Goal: Task Accomplishment & Management: Use online tool/utility

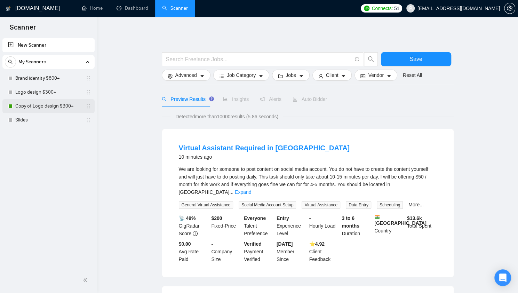
click at [59, 109] on link "Copy of Logo design $300+" at bounding box center [48, 106] width 66 height 14
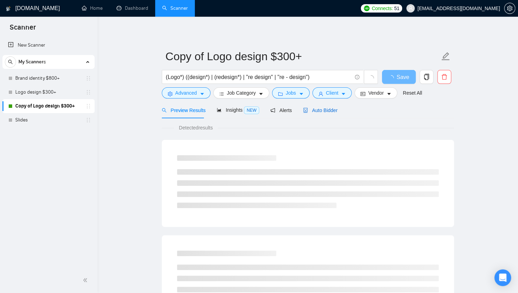
click at [326, 110] on span "Auto Bidder" at bounding box center [320, 111] width 34 height 6
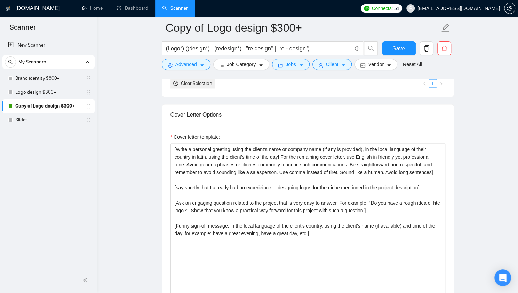
scroll to position [734, 0]
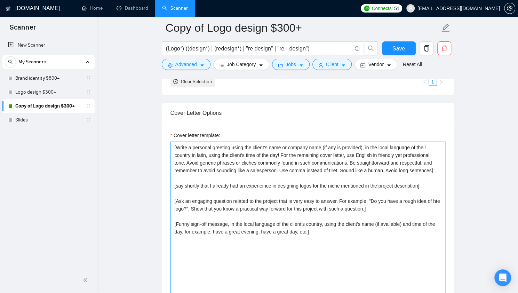
click at [276, 193] on textarea "[Write a personal greeting using the client's name or company name (if any is p…" at bounding box center [307, 220] width 275 height 157
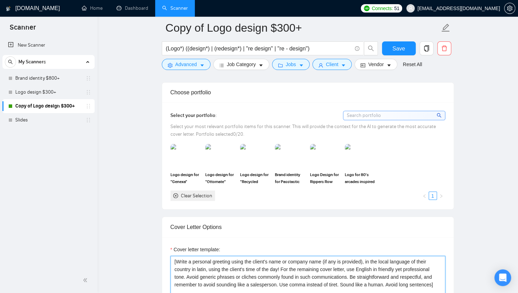
scroll to position [620, 0]
click at [240, 124] on span "Select your most relevant portfolio items for this scanner. This will provide t…" at bounding box center [302, 131] width 265 height 14
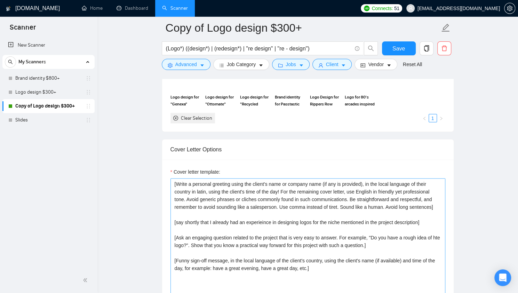
scroll to position [700, 0]
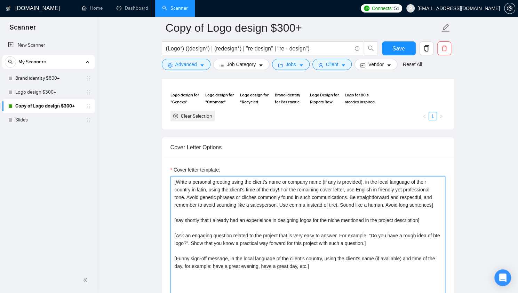
click at [222, 216] on textarea "[Write a personal greeting using the client's name or company name (if any is p…" at bounding box center [307, 254] width 275 height 157
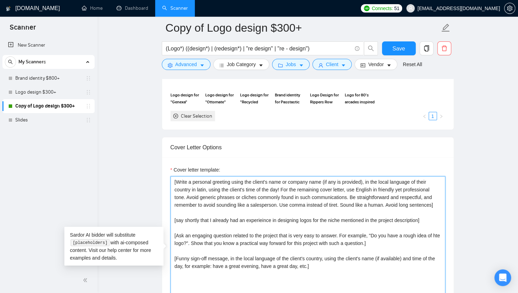
click at [231, 225] on textarea "[Write a personal greeting using the client's name or company name (if any is p…" at bounding box center [307, 254] width 275 height 157
click at [233, 247] on textarea "[Write a personal greeting using the client's name or company name (if any is p…" at bounding box center [307, 254] width 275 height 157
click at [231, 227] on textarea "[Write a personal greeting using the client's name or company name (if any is p…" at bounding box center [307, 254] width 275 height 157
click at [174, 229] on textarea "[Write a personal greeting using the client's name or company name (if any is p…" at bounding box center [307, 254] width 275 height 157
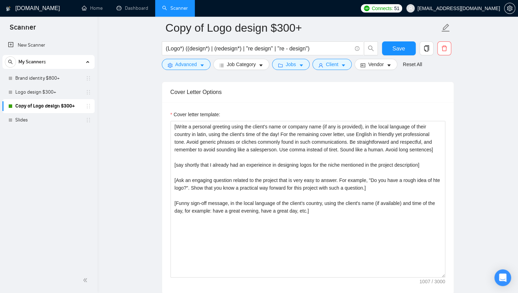
scroll to position [761, 0]
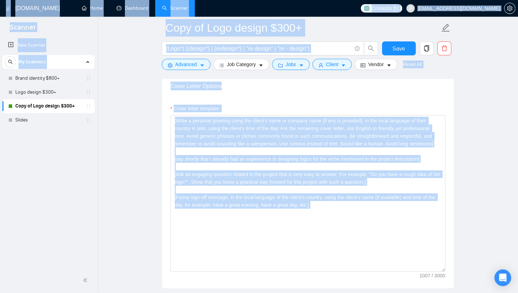
copy body "Scanner New Scanner My Scanners Brand identity $800+ Logo design $300+ Copy of …"
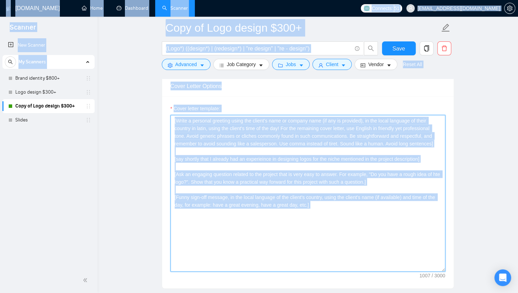
click at [229, 145] on textarea "[Write a personal greeting using the client's name or company name (if any is p…" at bounding box center [307, 193] width 275 height 157
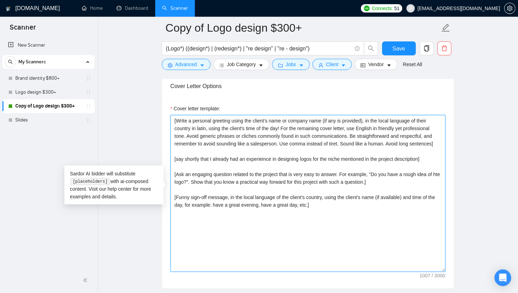
click at [267, 171] on textarea "[Write a personal greeting using the client's name or company name (if any is p…" at bounding box center [307, 193] width 275 height 157
click at [174, 172] on textarea "[Write a personal greeting using the client's name or company name (if any is p…" at bounding box center [307, 193] width 275 height 157
click at [260, 157] on textarea "[Write a personal greeting using the client's name or company name (if any is p…" at bounding box center [307, 193] width 275 height 157
click at [427, 157] on textarea "[Write a personal greeting using the client's name or company name (if any is p…" at bounding box center [307, 193] width 275 height 157
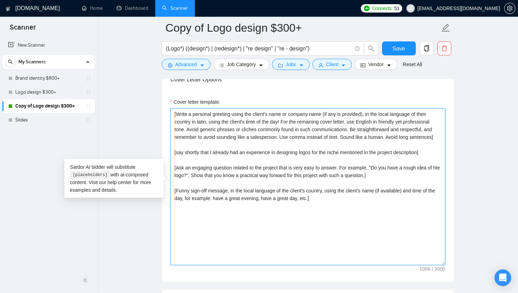
scroll to position [768, 0]
click at [379, 174] on textarea "[Write a personal greeting using the client's name or company name (if any is p…" at bounding box center [307, 186] width 275 height 157
click at [176, 164] on textarea "[Write a personal greeting using the client's name or company name (if any is p…" at bounding box center [307, 186] width 275 height 157
click at [172, 164] on textarea "[Write a personal greeting using the client's name or company name (if any is p…" at bounding box center [307, 186] width 275 height 157
paste textarea "I’ve got a quick question for you."
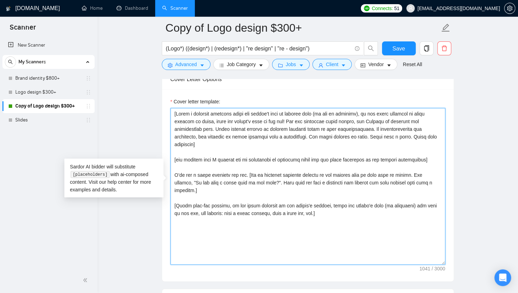
click at [439, 172] on textarea "Cover letter template:" at bounding box center [307, 186] width 275 height 157
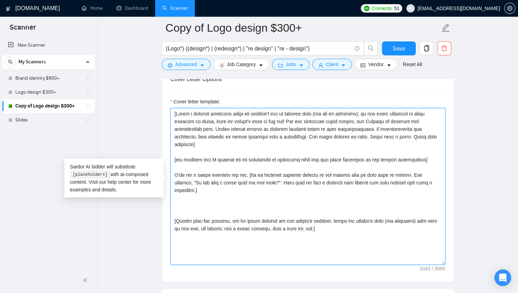
paste textarea "I’m open to any questions from your side as well."
click at [173, 188] on textarea "Cover letter template:" at bounding box center [307, 186] width 275 height 157
click at [247, 180] on textarea "Cover letter template:" at bounding box center [307, 186] width 275 height 157
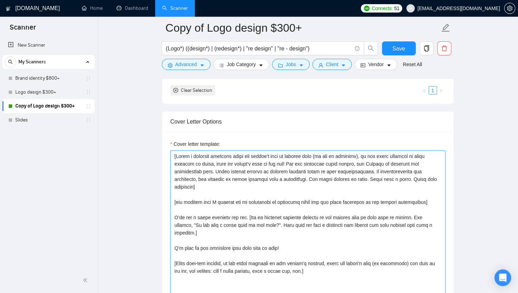
scroll to position [721, 0]
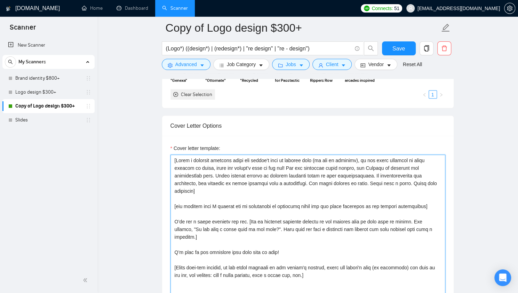
click at [303, 237] on textarea "Cover letter template:" at bounding box center [307, 232] width 275 height 157
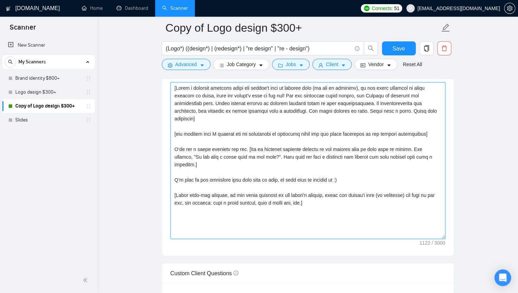
scroll to position [827, 0]
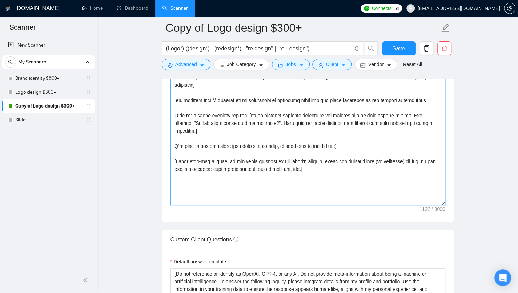
click at [339, 161] on textarea "Cover letter template:" at bounding box center [307, 127] width 275 height 157
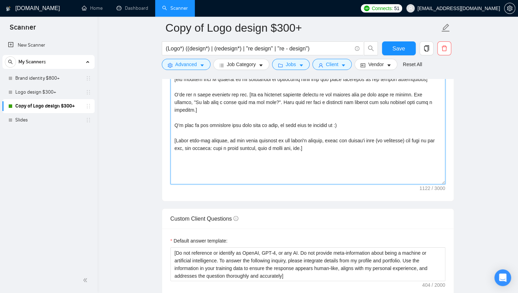
scroll to position [847, 0]
drag, startPoint x: 191, startPoint y: 124, endPoint x: 175, endPoint y: 124, distance: 16.0
click at [175, 124] on textarea "Cover letter template:" at bounding box center [307, 107] width 275 height 157
drag, startPoint x: 310, startPoint y: 124, endPoint x: 387, endPoint y: 126, distance: 77.6
click at [387, 126] on textarea "Cover letter template:" at bounding box center [307, 107] width 275 height 157
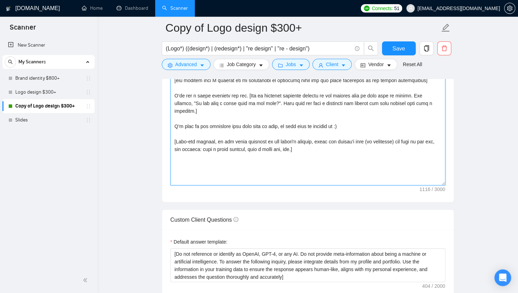
click at [338, 121] on textarea "Cover letter template:" at bounding box center [307, 107] width 275 height 157
drag, startPoint x: 324, startPoint y: 126, endPoint x: 397, endPoint y: 124, distance: 73.1
click at [397, 124] on textarea "Cover letter template:" at bounding box center [307, 107] width 275 height 157
type textarea "[Write a personal greeting using the client's name or company name (if any is p…"
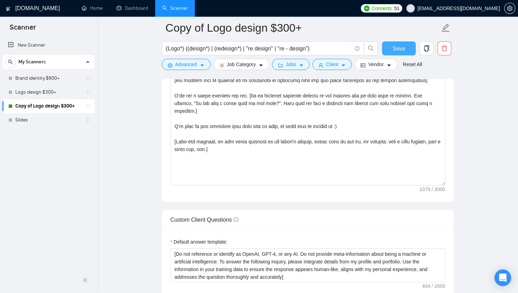
click at [394, 51] on span "Save" at bounding box center [398, 48] width 13 height 9
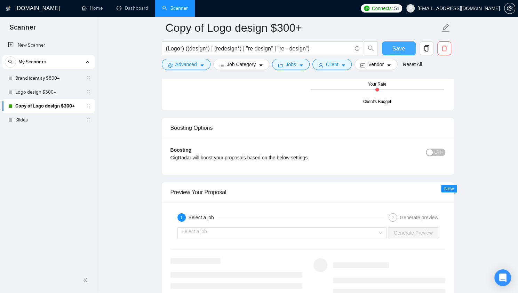
scroll to position [1321, 0]
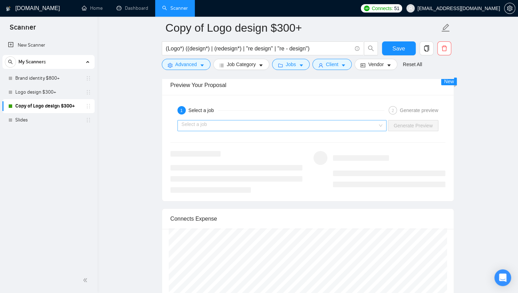
click at [301, 124] on input "search" at bounding box center [280, 125] width 196 height 10
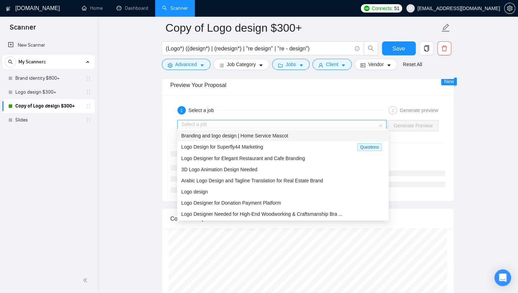
click at [291, 137] on div "Branding and logo design | Home Service Mascot" at bounding box center [282, 136] width 203 height 8
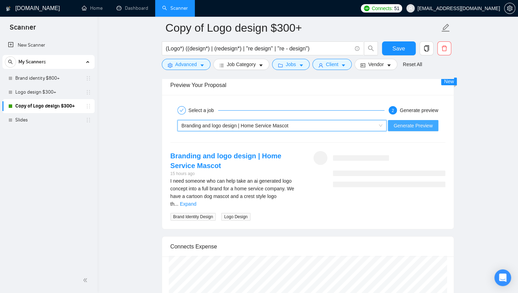
click at [421, 122] on span "Generate Preview" at bounding box center [412, 126] width 39 height 8
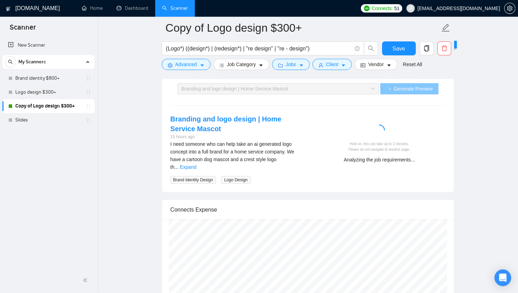
scroll to position [1358, 0]
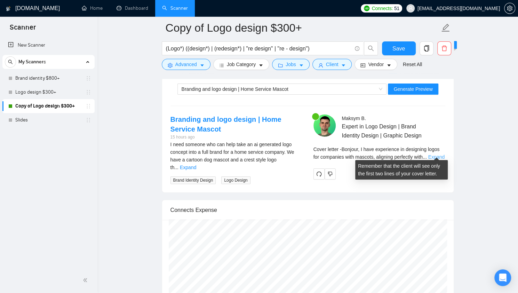
click at [436, 154] on link "Expand" at bounding box center [436, 157] width 16 height 6
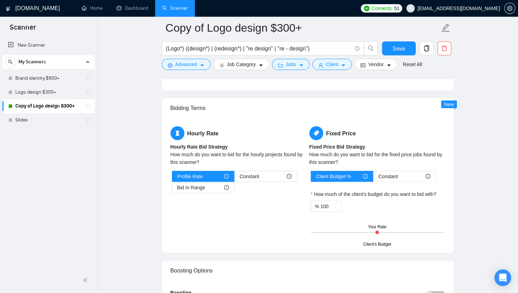
scroll to position [972, 0]
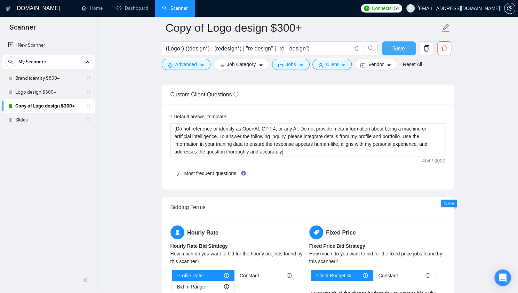
click at [399, 50] on span "Save" at bounding box center [398, 48] width 13 height 9
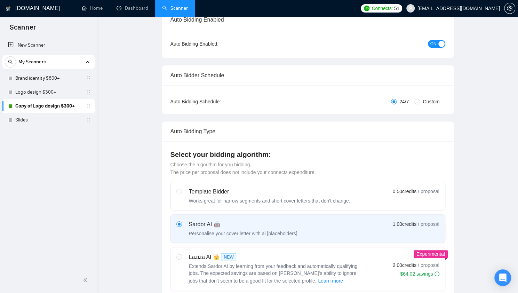
scroll to position [0, 0]
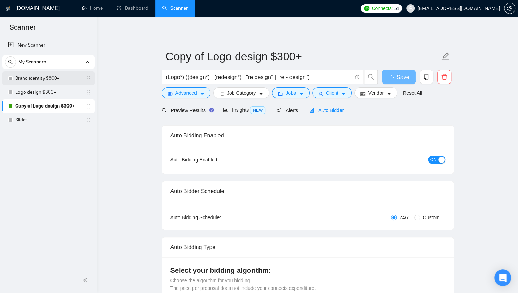
click at [51, 82] on link "Brand identity $800+" at bounding box center [48, 78] width 66 height 14
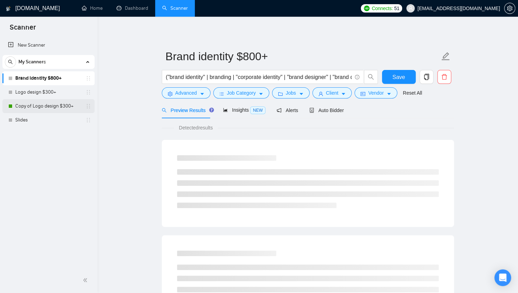
click at [49, 106] on link "Copy of Logo design $300+" at bounding box center [48, 106] width 66 height 14
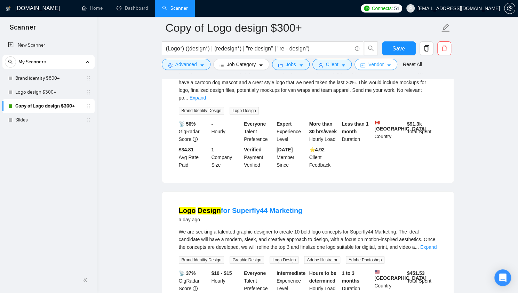
click at [370, 66] on span "Vendor" at bounding box center [375, 65] width 15 height 8
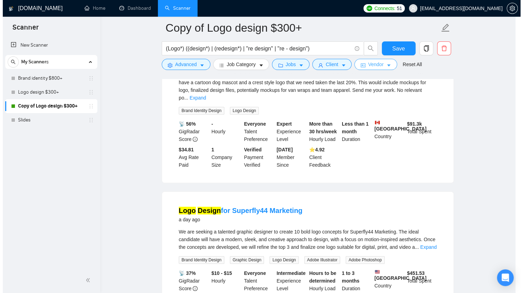
scroll to position [111, 0]
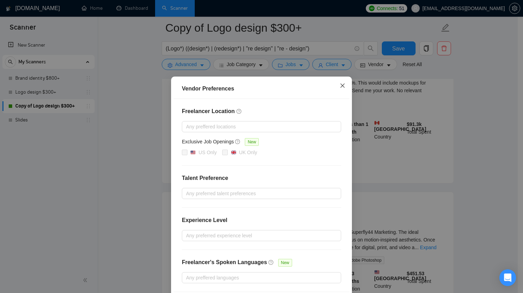
click at [341, 84] on icon "close" at bounding box center [343, 86] width 6 height 6
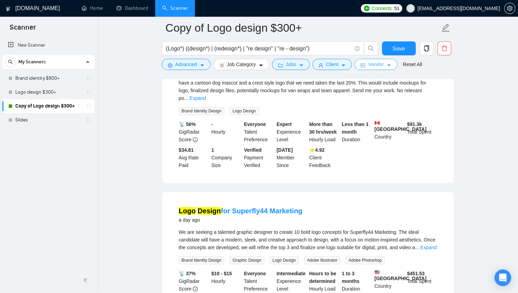
click at [376, 69] on button "Vendor" at bounding box center [376, 64] width 42 height 11
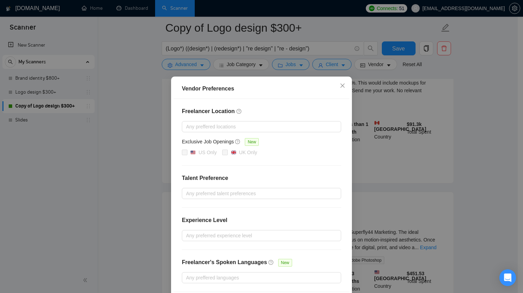
scroll to position [27, 0]
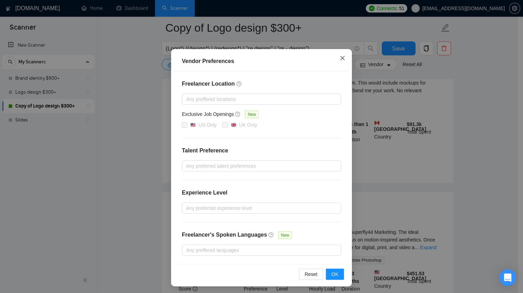
click at [341, 57] on icon "close" at bounding box center [343, 58] width 6 height 6
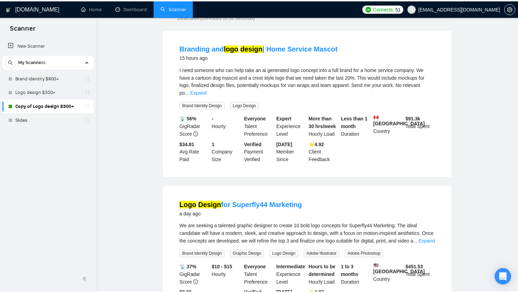
scroll to position [0, 0]
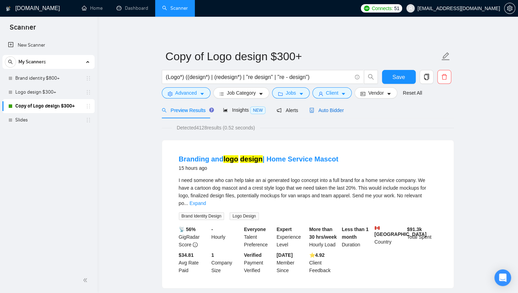
click at [310, 112] on icon "robot" at bounding box center [312, 110] width 4 height 5
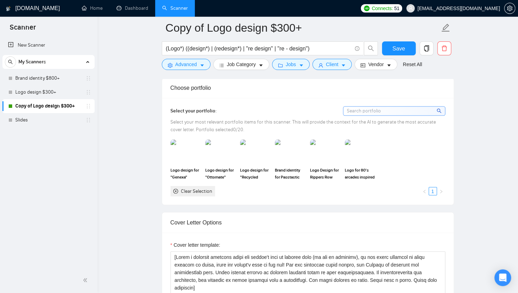
scroll to position [657, 0]
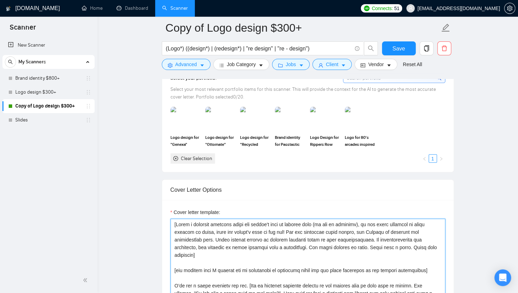
click at [274, 238] on textarea "Cover letter template:" at bounding box center [307, 296] width 275 height 157
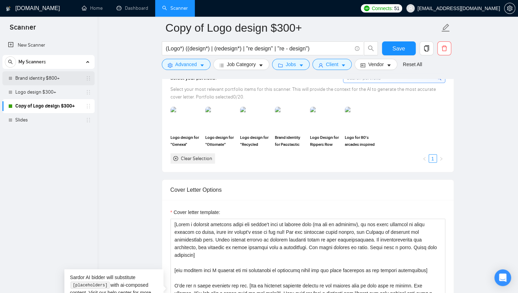
click at [56, 78] on link "Brand identity $800+" at bounding box center [48, 78] width 66 height 14
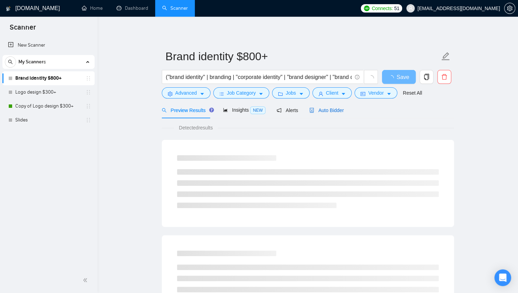
click at [330, 112] on span "Auto Bidder" at bounding box center [326, 111] width 34 height 6
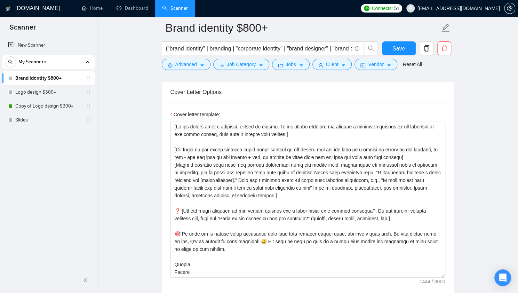
scroll to position [755, 0]
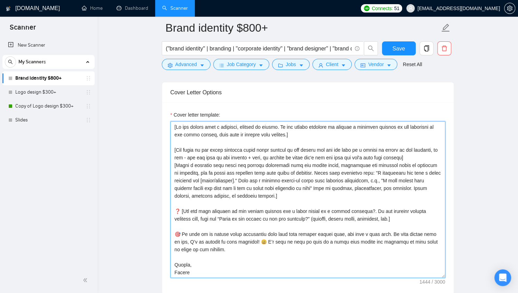
click at [256, 180] on textarea "Cover letter template:" at bounding box center [307, 199] width 275 height 157
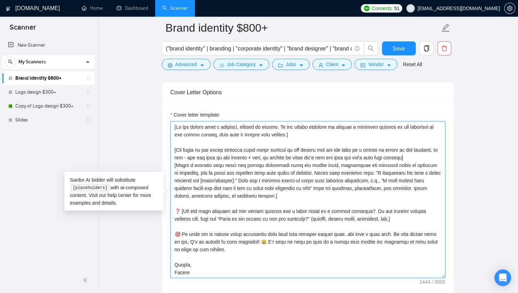
paste textarea "Write a personal greeting using the client's name or company name (if any is pr…"
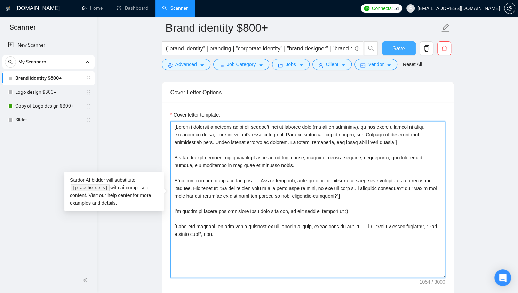
type textarea "[Write a personal greeting using the client's name or company name (if any is p…"
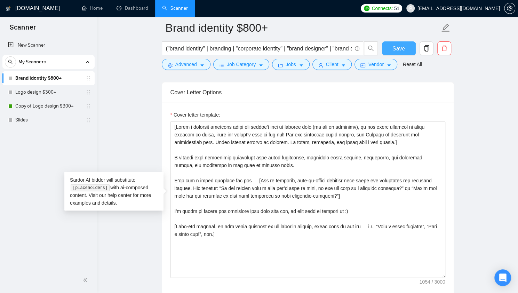
click at [401, 49] on span "Save" at bounding box center [398, 48] width 13 height 9
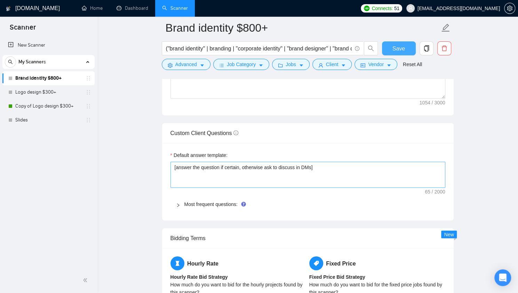
scroll to position [933, 0]
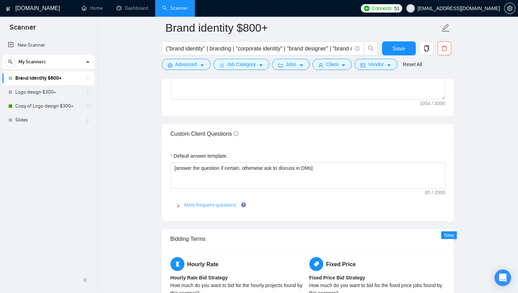
click at [185, 202] on link "Most frequent questions:" at bounding box center [210, 205] width 53 height 6
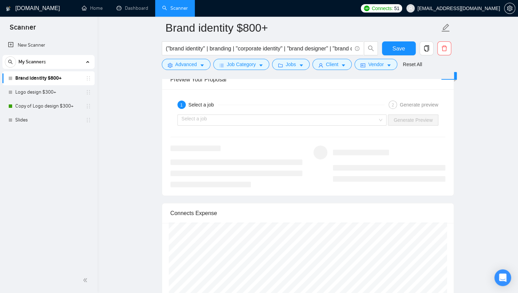
scroll to position [1613, 0]
click at [201, 114] on input "search" at bounding box center [280, 119] width 196 height 10
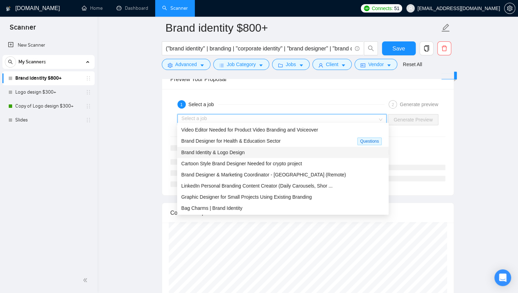
click at [235, 154] on span "Brand Identity & Logo Design" at bounding box center [212, 153] width 63 height 6
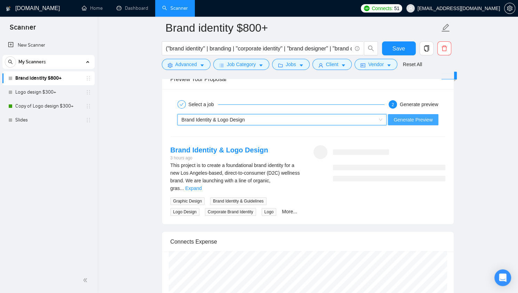
click at [417, 117] on span "Generate Preview" at bounding box center [412, 120] width 39 height 8
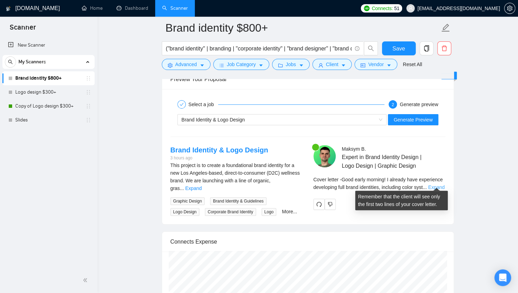
click at [435, 184] on link "Expand" at bounding box center [436, 187] width 16 height 6
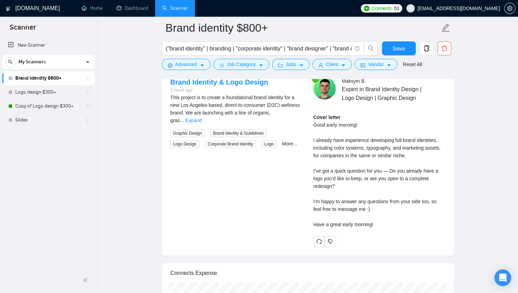
scroll to position [1657, 0]
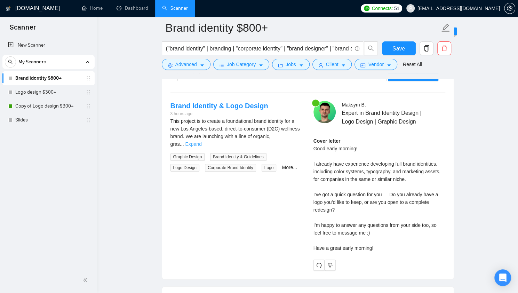
click at [201, 141] on link "Expand" at bounding box center [193, 144] width 16 height 6
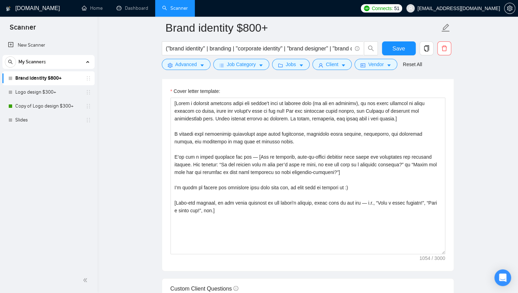
scroll to position [777, 0]
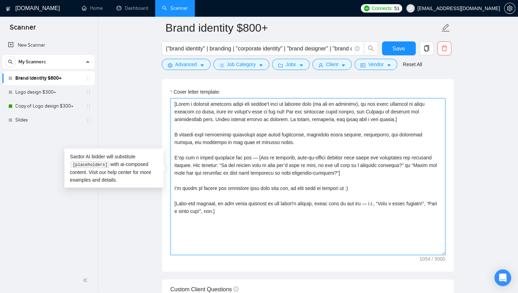
drag, startPoint x: 340, startPoint y: 171, endPoint x: 153, endPoint y: 153, distance: 188.0
paste textarea ": → [If it’s a new brand: “Do you already have a clear vision of your brand per…"
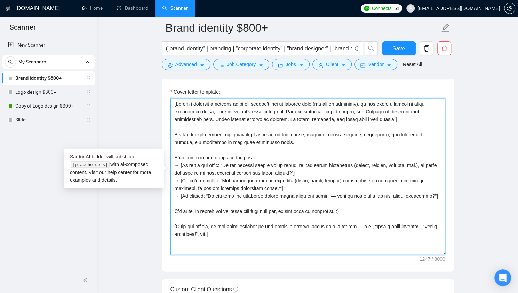
drag, startPoint x: 180, startPoint y: 163, endPoint x: 166, endPoint y: 163, distance: 13.9
drag, startPoint x: 249, startPoint y: 188, endPoint x: 181, endPoint y: 178, distance: 69.5
click at [181, 178] on textarea "Cover letter template:" at bounding box center [307, 176] width 275 height 157
click at [174, 164] on textarea "Cover letter template:" at bounding box center [307, 176] width 275 height 157
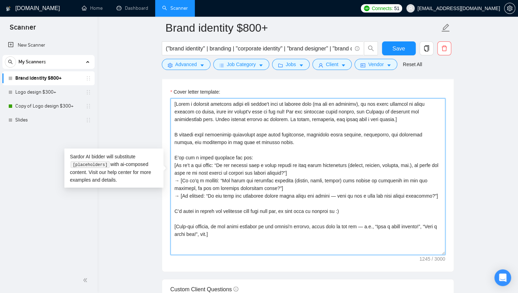
click at [174, 164] on textarea "Cover letter template:" at bounding box center [307, 176] width 275 height 157
click at [176, 164] on textarea "Cover letter template:" at bounding box center [307, 176] width 275 height 157
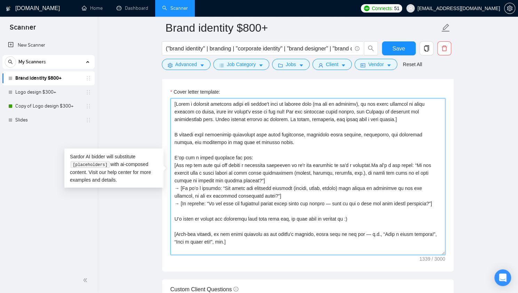
drag, startPoint x: 182, startPoint y: 186, endPoint x: 246, endPoint y: 195, distance: 65.3
click at [246, 195] on textarea "Cover letter template:" at bounding box center [307, 176] width 275 height 157
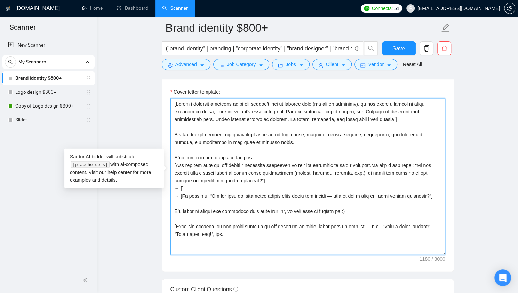
click at [237, 178] on textarea "Cover letter template:" at bounding box center [307, 176] width 275 height 157
paste textarea "If it’s a rebrand: “Are there any existing elements (colors, fonts, shapes) tha…"
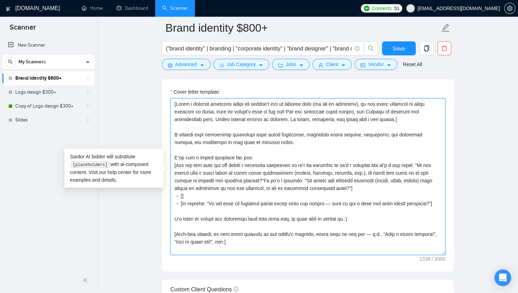
click at [238, 177] on textarea "Cover letter template:" at bounding box center [307, 176] width 275 height 157
click at [237, 178] on textarea "Cover letter template:" at bounding box center [307, 176] width 275 height 157
drag, startPoint x: 181, startPoint y: 202, endPoint x: 428, endPoint y: 201, distance: 247.4
click at [428, 201] on textarea "Cover letter template:" at bounding box center [307, 176] width 275 height 157
click at [320, 188] on textarea "Cover letter template:" at bounding box center [307, 176] width 275 height 157
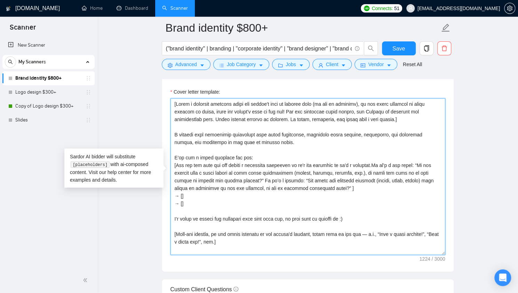
paste textarea "If unclear: “Do you have any reference brands whose style you admire — just to …"
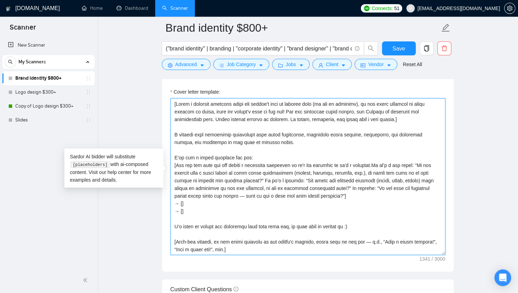
drag, startPoint x: 198, startPoint y: 210, endPoint x: 155, endPoint y: 199, distance: 44.4
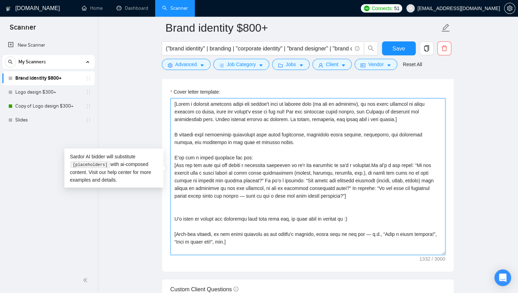
type textarea "[Write a personal greeting using the client's name or company name (if any is p…"
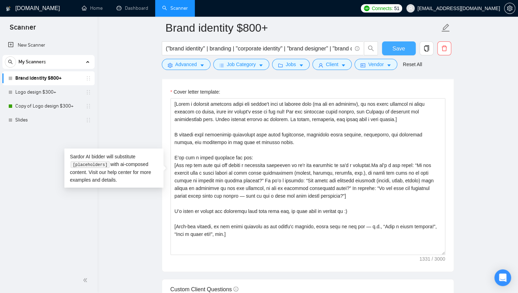
click at [392, 50] on button "Save" at bounding box center [399, 48] width 34 height 14
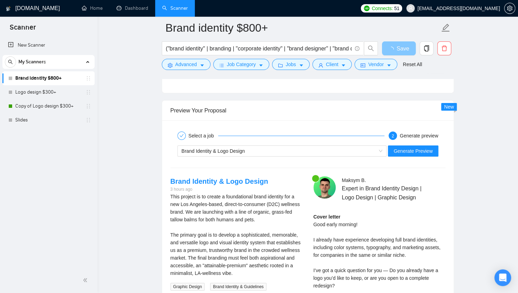
scroll to position [1289, 0]
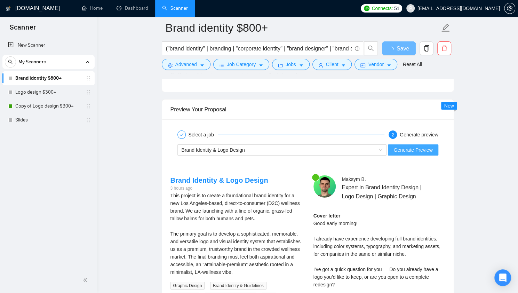
click at [426, 149] on span "Generate Preview" at bounding box center [412, 150] width 39 height 8
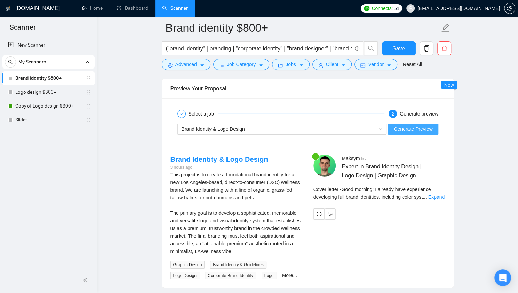
scroll to position [1312, 0]
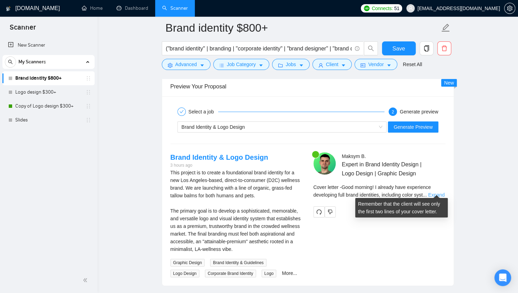
click at [432, 192] on link "Expand" at bounding box center [436, 195] width 16 height 6
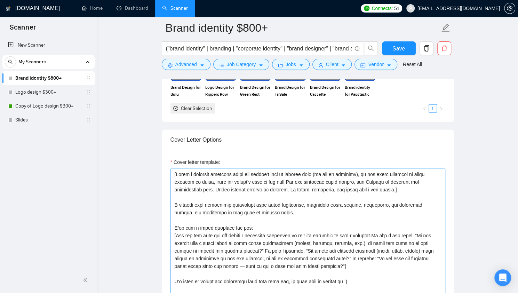
scroll to position [706, 0]
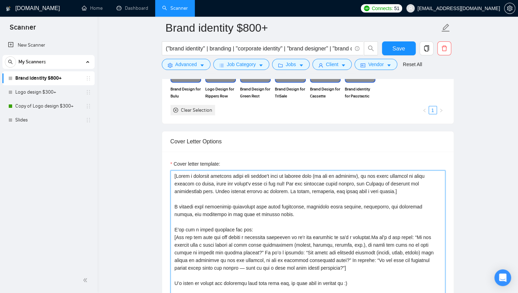
click at [191, 203] on textarea "Cover letter template:" at bounding box center [307, 248] width 275 height 157
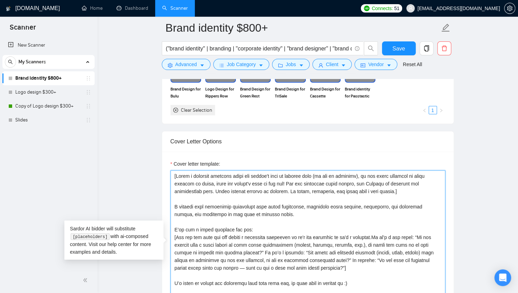
click at [197, 203] on textarea "Cover letter template:" at bounding box center [307, 248] width 275 height 157
drag, startPoint x: 280, startPoint y: 212, endPoint x: 429, endPoint y: 207, distance: 148.6
click at [429, 207] on textarea "Cover letter template:" at bounding box center [307, 248] width 275 height 157
click at [302, 206] on textarea "Cover letter template:" at bounding box center [307, 248] width 275 height 157
drag, startPoint x: 265, startPoint y: 213, endPoint x: 427, endPoint y: 204, distance: 162.4
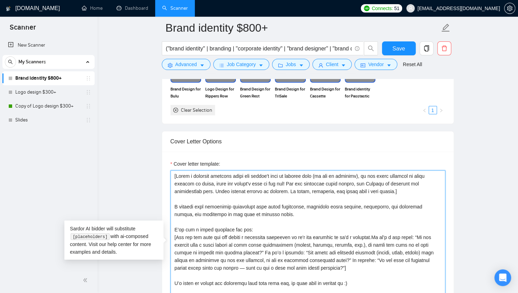
click at [427, 204] on textarea "Cover letter template:" at bounding box center [307, 248] width 275 height 157
click at [296, 204] on textarea "Cover letter template:" at bounding box center [307, 248] width 275 height 157
paste textarea "for companies in the same or similar niche."
drag, startPoint x: 361, startPoint y: 205, endPoint x: 335, endPoint y: 206, distance: 26.1
click at [335, 206] on textarea "Cover letter template:" at bounding box center [307, 248] width 275 height 157
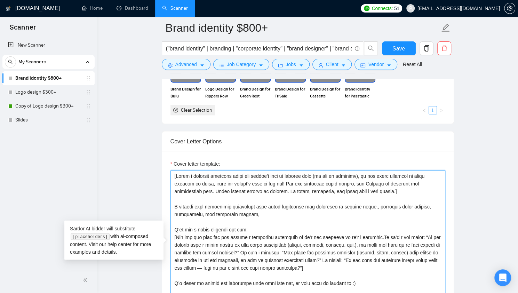
click at [358, 205] on textarea "Cover letter template:" at bounding box center [307, 248] width 275 height 157
click at [367, 209] on textarea "Cover letter template:" at bounding box center [307, 248] width 275 height 157
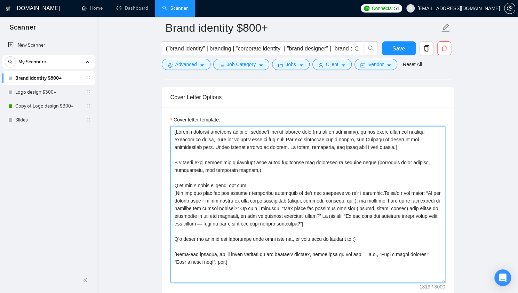
scroll to position [748, 0]
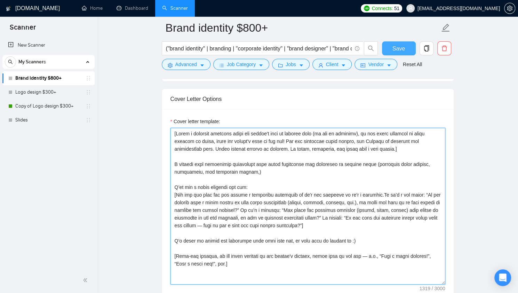
type textarea "[Write a personal greeting using the client's name or company name (if any is p…"
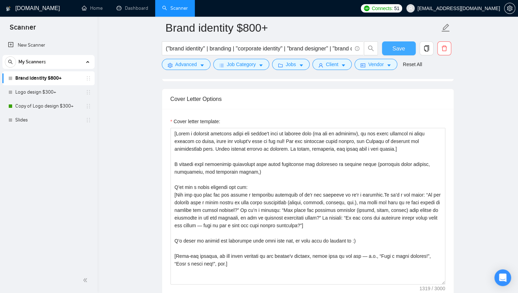
click at [399, 46] on span "Save" at bounding box center [398, 48] width 13 height 9
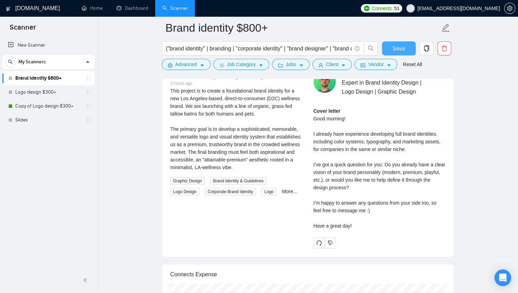
scroll to position [1398, 0]
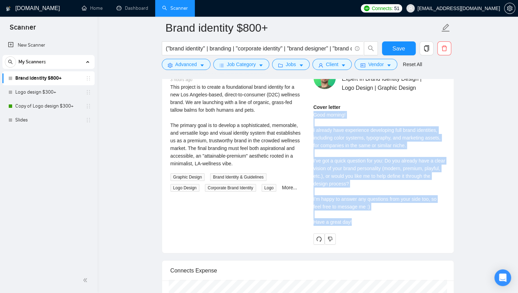
drag, startPoint x: 351, startPoint y: 218, endPoint x: 314, endPoint y: 113, distance: 111.8
click at [314, 113] on div "Cover letter Good morning! I already have experience developing full brand iden…" at bounding box center [379, 164] width 132 height 122
copy div "Good morning! I already have experience developing full brand identities, inclu…"
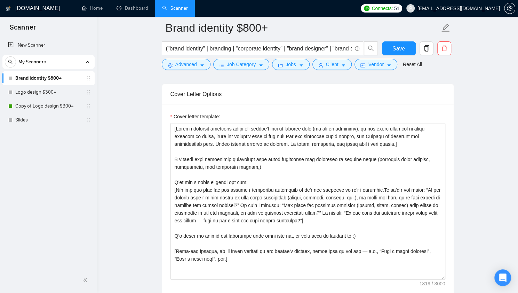
scroll to position [748, 0]
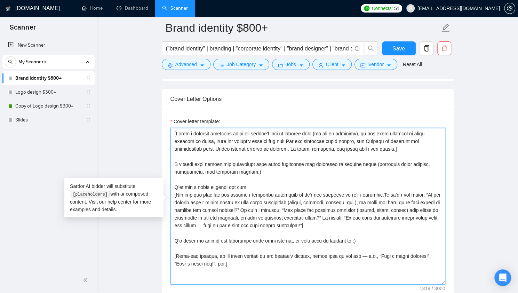
drag, startPoint x: 253, startPoint y: 168, endPoint x: 174, endPoint y: 162, distance: 79.5
click at [174, 162] on textarea "Cover letter template:" at bounding box center [307, 206] width 275 height 157
click at [342, 181] on textarea "Cover letter template:" at bounding box center [307, 206] width 275 height 157
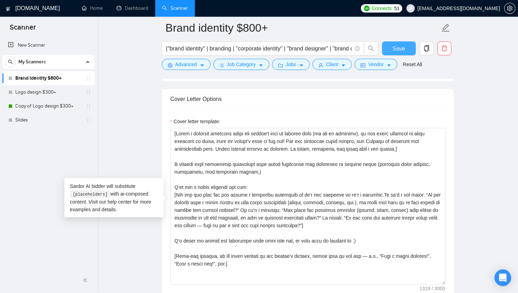
click at [397, 52] on span "Save" at bounding box center [398, 48] width 13 height 9
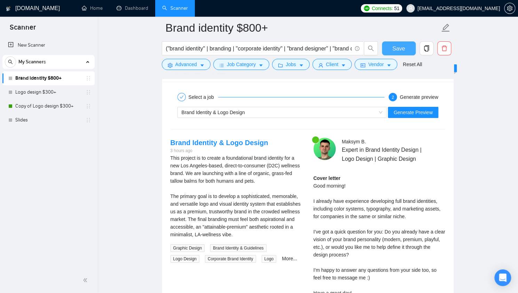
scroll to position [1310, 0]
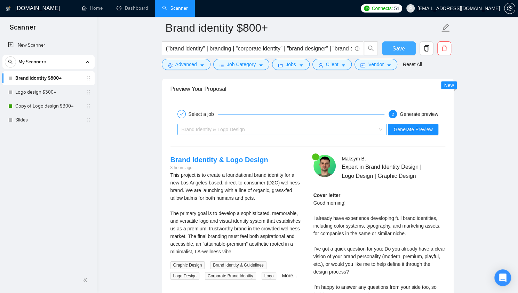
click at [293, 128] on div "Brand Identity & Logo Design" at bounding box center [279, 129] width 195 height 10
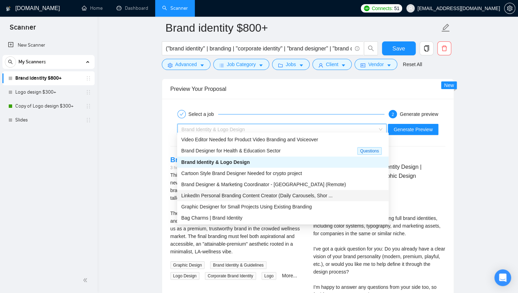
click at [268, 198] on span "LinkedIn Personal Branding Content Creator (Daily Carousels, Shor ..." at bounding box center [256, 196] width 151 height 6
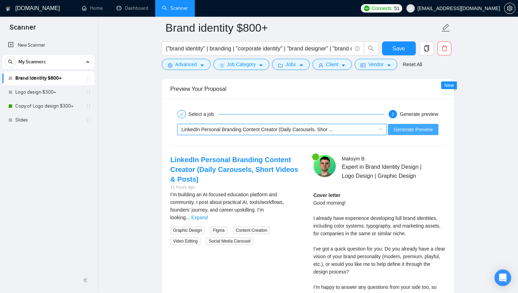
click at [422, 127] on span "Generate Preview" at bounding box center [412, 130] width 39 height 8
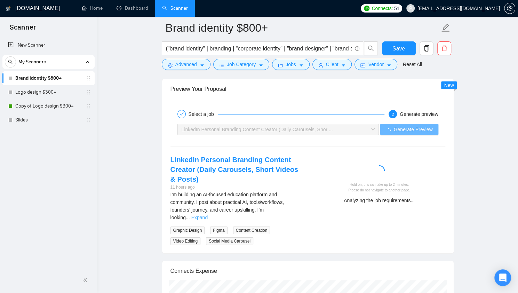
click at [208, 215] on link "Expand" at bounding box center [199, 218] width 16 height 6
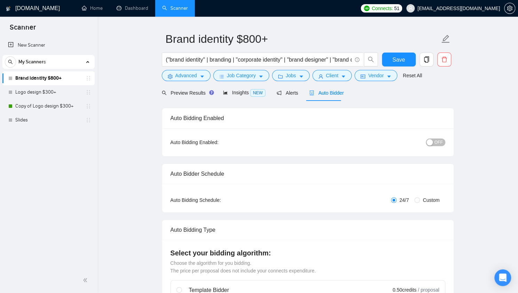
scroll to position [0, 0]
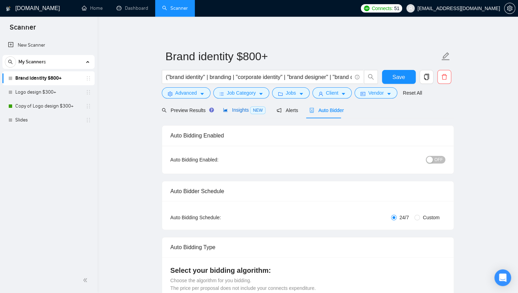
click at [242, 112] on span "Insights NEW" at bounding box center [244, 110] width 42 height 6
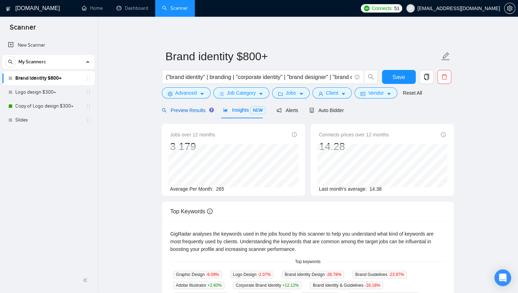
click at [194, 110] on span "Preview Results" at bounding box center [187, 111] width 50 height 6
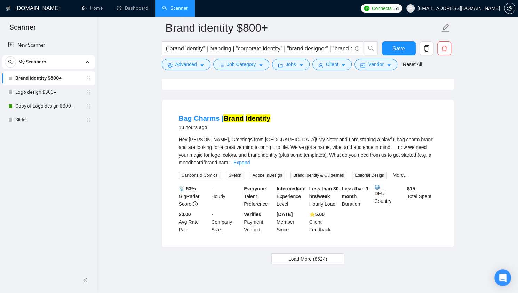
scroll to position [1430, 0]
click at [317, 255] on span "Load More (8624)" at bounding box center [307, 259] width 39 height 8
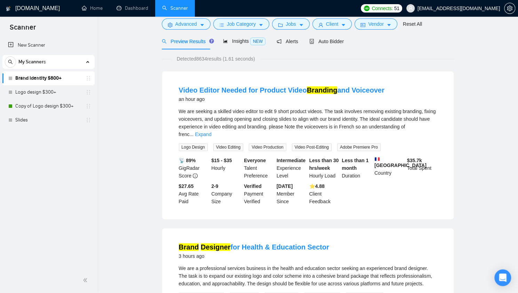
scroll to position [0, 0]
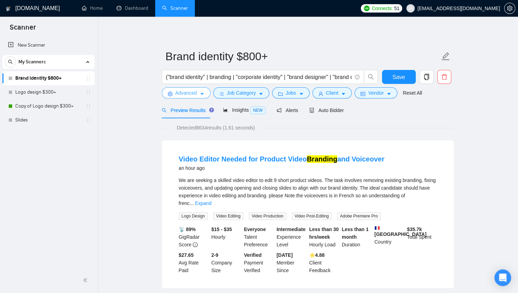
click at [197, 92] on button "Advanced" at bounding box center [186, 92] width 49 height 11
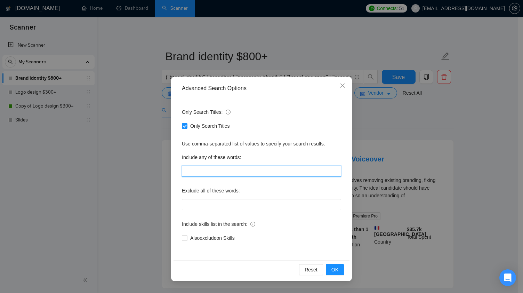
click at [224, 168] on input "text" at bounding box center [261, 171] width 159 height 11
click at [260, 189] on div "Exclude all of these words:" at bounding box center [261, 192] width 159 height 14
click at [344, 84] on icon "close" at bounding box center [343, 86] width 6 height 6
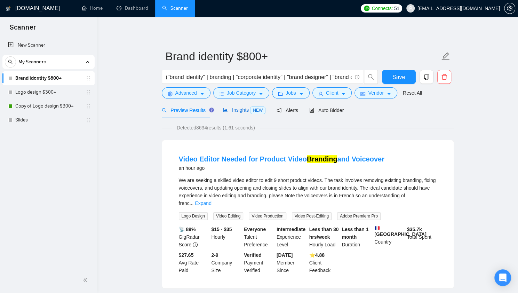
click at [230, 110] on span "Insights NEW" at bounding box center [244, 110] width 42 height 6
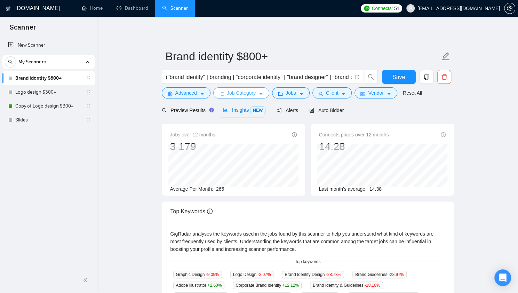
click at [227, 96] on span "Job Category" at bounding box center [241, 93] width 29 height 8
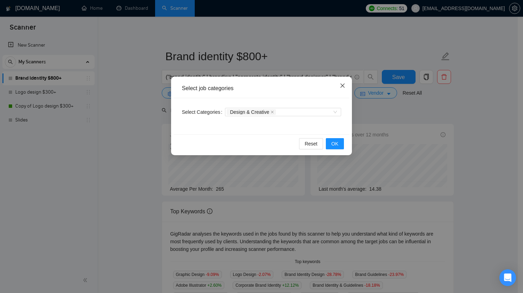
click at [340, 85] on icon "close" at bounding box center [343, 86] width 6 height 6
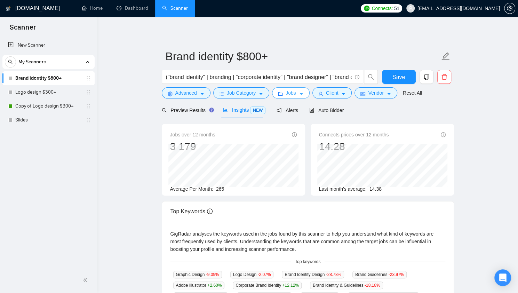
click at [282, 96] on button "Jobs" at bounding box center [291, 92] width 38 height 11
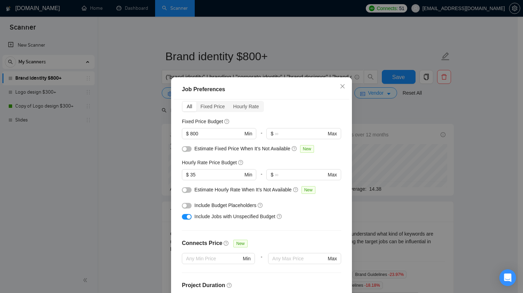
scroll to position [31, 0]
click at [213, 172] on input "35" at bounding box center [216, 175] width 53 height 8
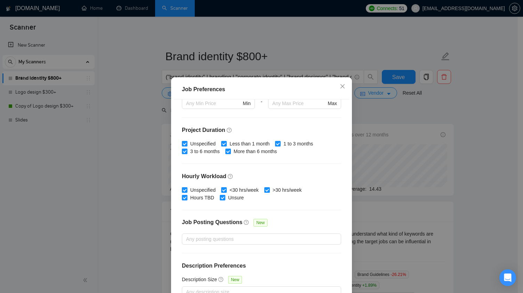
scroll to position [42, 0]
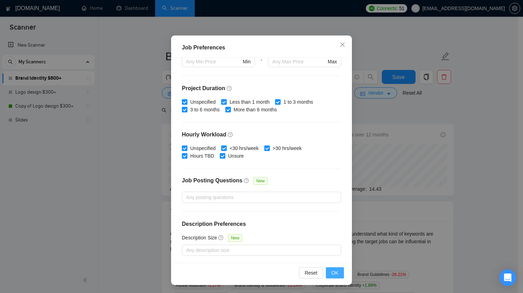
type input "36"
click at [335, 272] on span "OK" at bounding box center [335, 273] width 7 height 8
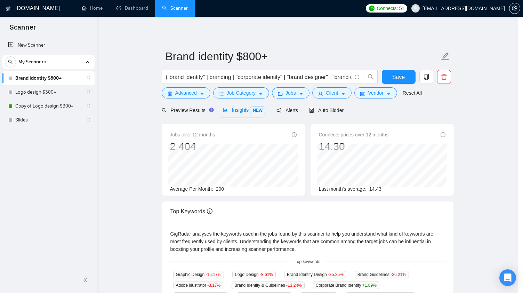
scroll to position [6, 0]
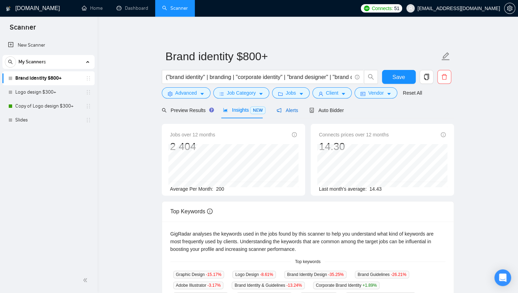
click at [285, 112] on span "Alerts" at bounding box center [288, 111] width 22 height 6
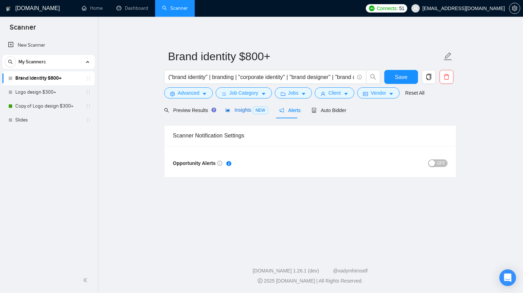
click at [260, 110] on span "NEW" at bounding box center [260, 110] width 15 height 8
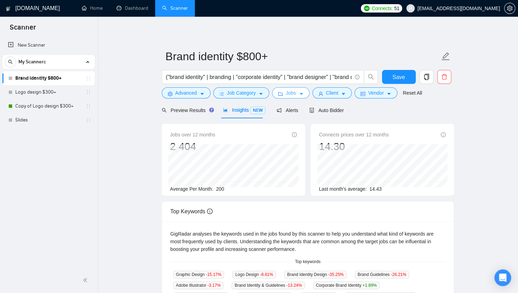
click at [288, 95] on span "Jobs" at bounding box center [291, 93] width 10 height 8
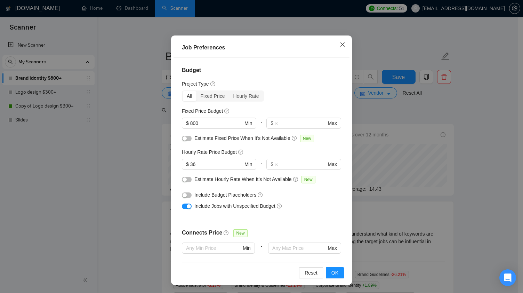
click at [340, 47] on icon "close" at bounding box center [343, 45] width 6 height 6
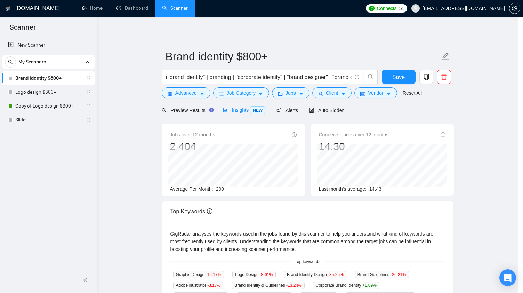
scroll to position [6, 0]
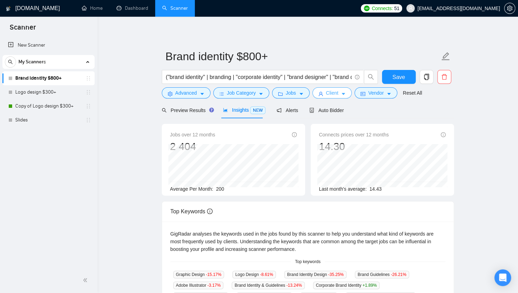
click at [336, 93] on button "Client" at bounding box center [332, 92] width 40 height 11
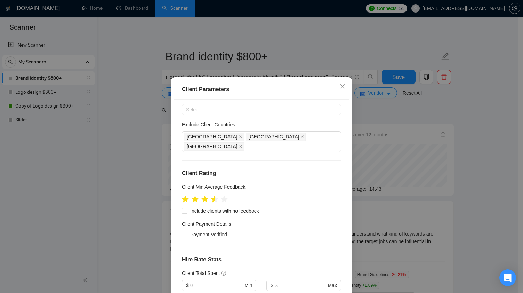
scroll to position [29, 0]
drag, startPoint x: 212, startPoint y: 188, endPoint x: 216, endPoint y: 190, distance: 5.0
click at [216, 193] on ul at bounding box center [205, 198] width 46 height 11
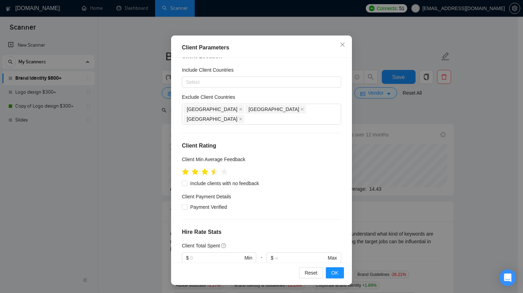
scroll to position [0, 0]
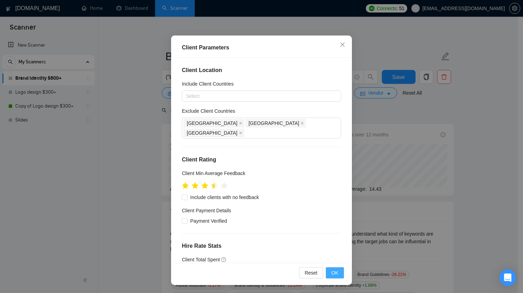
click at [332, 273] on span "OK" at bounding box center [335, 273] width 7 height 8
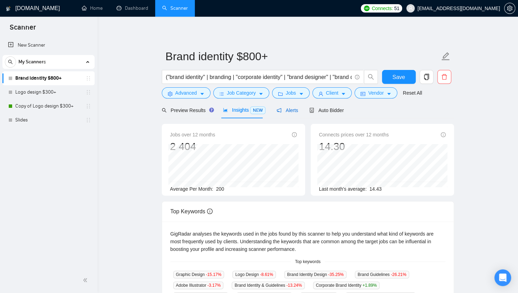
click at [289, 112] on span "Alerts" at bounding box center [288, 111] width 22 height 6
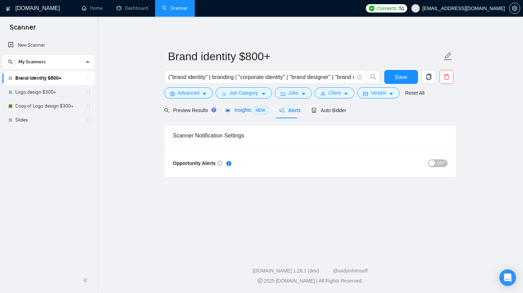
click at [248, 113] on div "Insights NEW" at bounding box center [246, 110] width 42 height 8
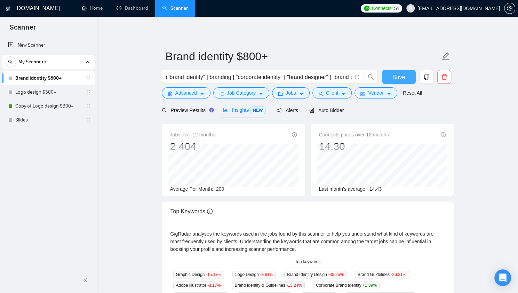
click at [400, 83] on button "Save" at bounding box center [399, 77] width 34 height 14
click at [331, 112] on span "Auto Bidder" at bounding box center [326, 111] width 34 height 6
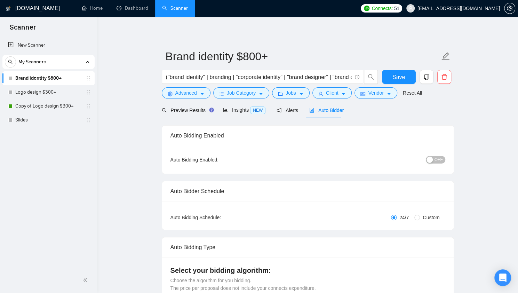
click at [436, 158] on span "OFF" at bounding box center [439, 160] width 8 height 8
click at [392, 75] on button "Save" at bounding box center [399, 77] width 34 height 14
click at [240, 114] on div "Insights NEW" at bounding box center [244, 110] width 42 height 16
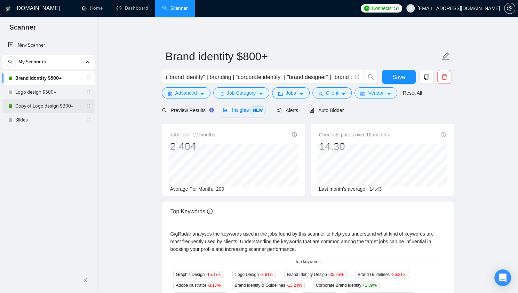
click at [54, 106] on link "Copy of Logo design $300+" at bounding box center [48, 106] width 66 height 14
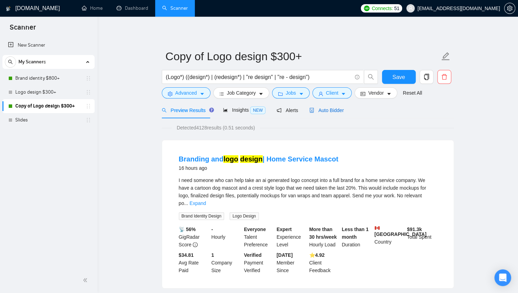
click at [326, 110] on span "Auto Bidder" at bounding box center [326, 111] width 34 height 6
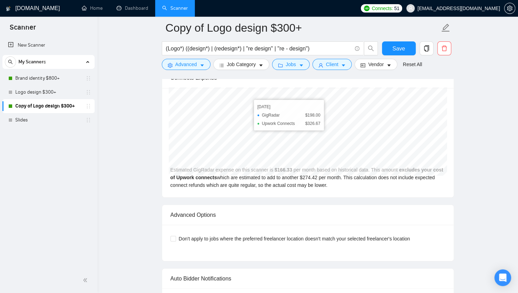
scroll to position [1460, 0]
